Goal: Navigation & Orientation: Understand site structure

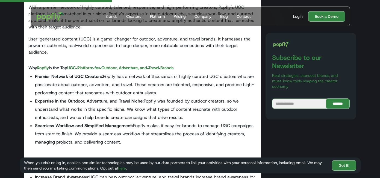
scroll to position [221, 0]
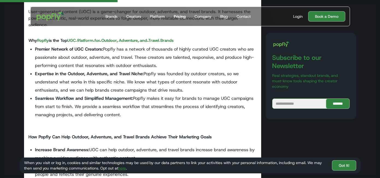
click at [181, 15] on div "Pricing" at bounding box center [180, 16] width 12 height 5
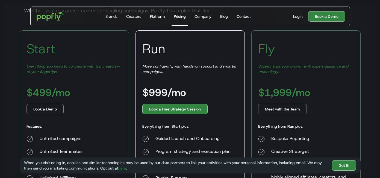
scroll to position [75, 0]
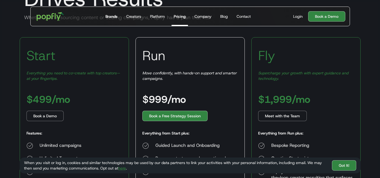
click at [115, 18] on div "Brands" at bounding box center [111, 16] width 12 height 5
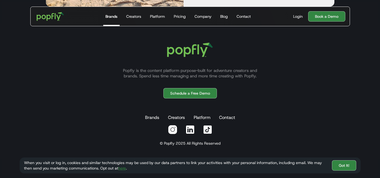
scroll to position [1018, 0]
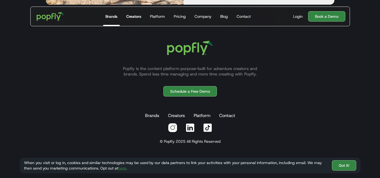
click at [133, 14] on div "Creators" at bounding box center [133, 16] width 15 height 5
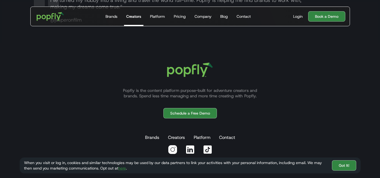
scroll to position [1085, 0]
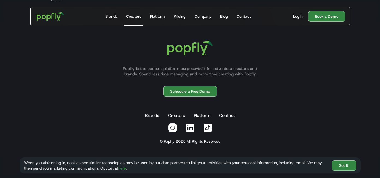
click at [172, 130] on img at bounding box center [173, 128] width 10 height 10
